Goal: Task Accomplishment & Management: Manage account settings

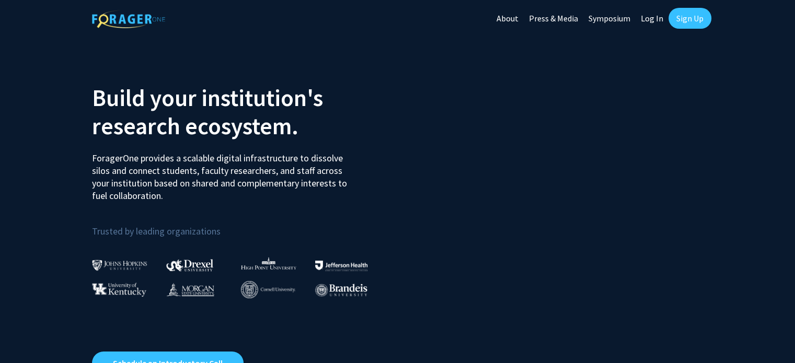
click at [647, 17] on link "Log In" at bounding box center [651, 18] width 33 height 37
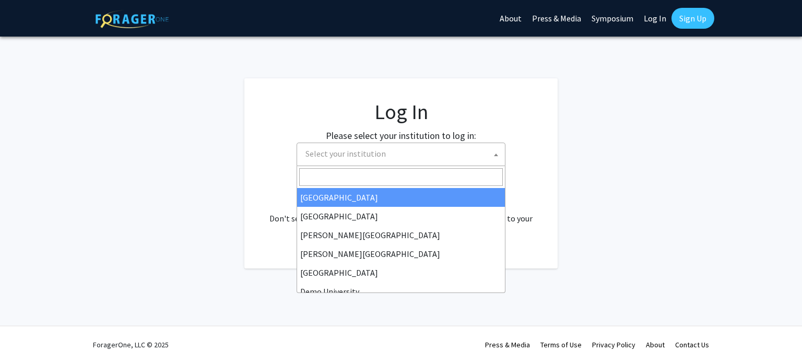
click at [350, 158] on span "Select your institution" at bounding box center [346, 153] width 80 height 10
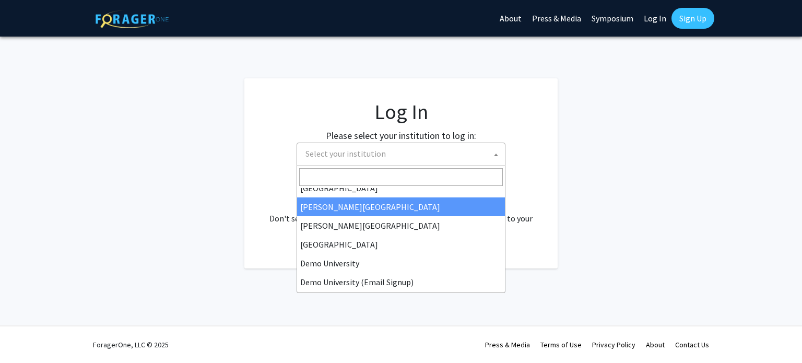
scroll to position [36, 0]
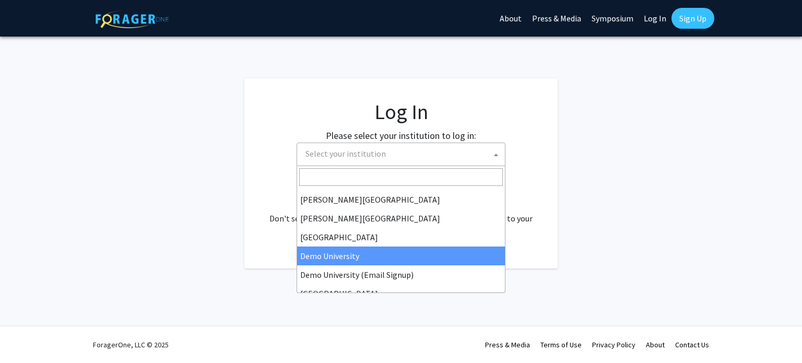
select select "8"
